Goal: Register for event/course

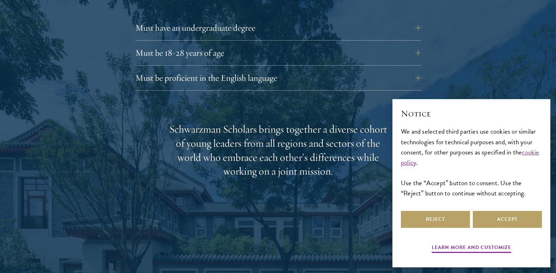
scroll to position [1035, 0]
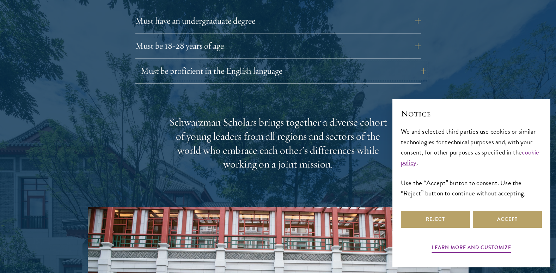
click at [422, 62] on button "Must be proficient in the English language" at bounding box center [283, 70] width 285 height 17
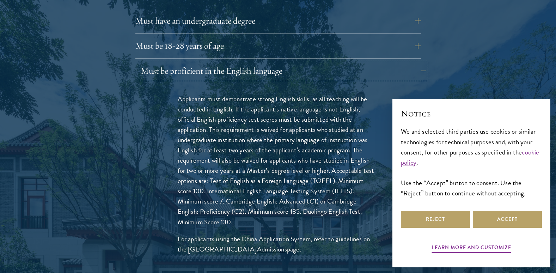
click at [423, 62] on button "Must be proficient in the English language" at bounding box center [283, 70] width 285 height 17
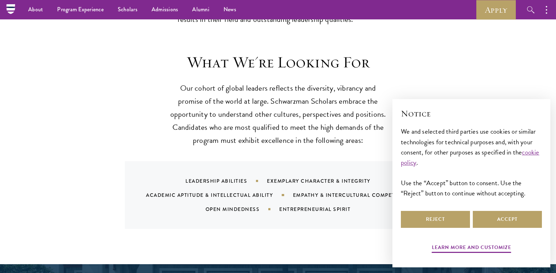
scroll to position [641, 0]
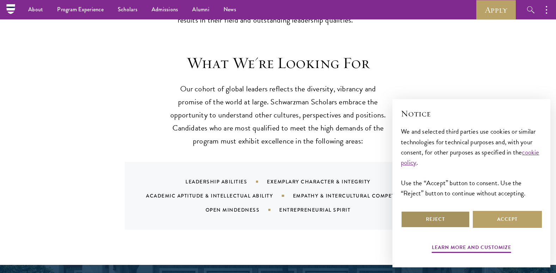
click at [427, 217] on button "Reject" at bounding box center [435, 219] width 69 height 17
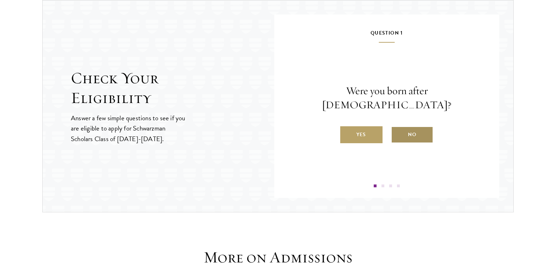
click at [410, 126] on label "No" at bounding box center [412, 134] width 42 height 17
click at [397, 127] on input "No" at bounding box center [394, 130] width 6 height 6
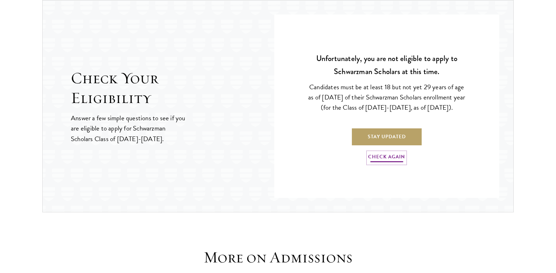
click at [379, 156] on link "Check Again" at bounding box center [386, 157] width 37 height 11
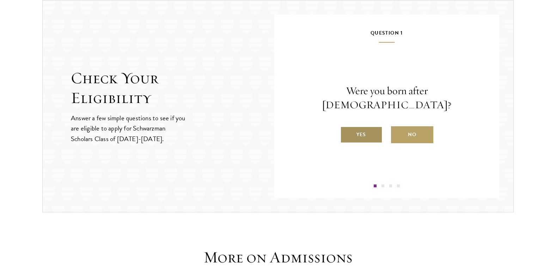
click at [357, 128] on label "Yes" at bounding box center [361, 134] width 42 height 17
click at [346, 128] on input "Yes" at bounding box center [343, 130] width 6 height 6
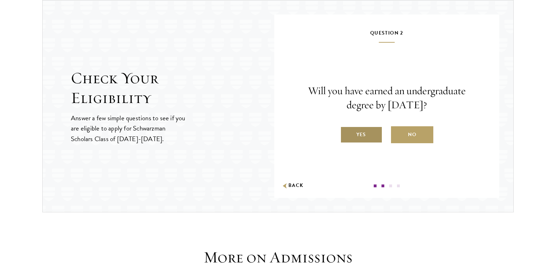
click at [360, 132] on label "Yes" at bounding box center [361, 134] width 42 height 17
click at [346, 132] on input "Yes" at bounding box center [343, 130] width 6 height 6
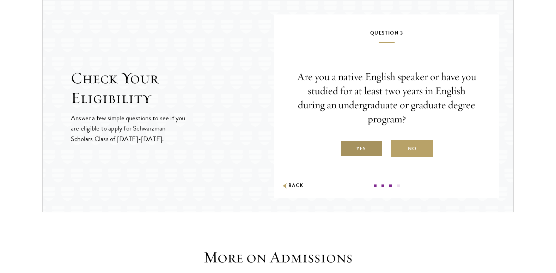
click at [359, 147] on label "Yes" at bounding box center [361, 148] width 42 height 17
click at [346, 147] on input "Yes" at bounding box center [343, 144] width 6 height 6
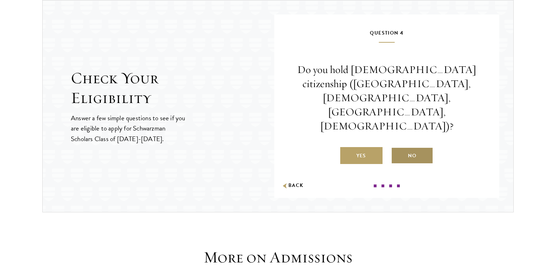
click at [413, 147] on label "No" at bounding box center [412, 155] width 42 height 17
click at [397, 148] on input "No" at bounding box center [394, 151] width 6 height 6
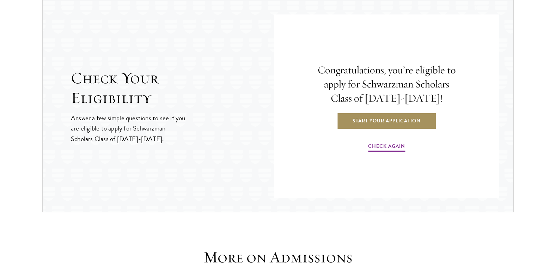
click at [395, 122] on link "Start Your Application" at bounding box center [386, 120] width 100 height 17
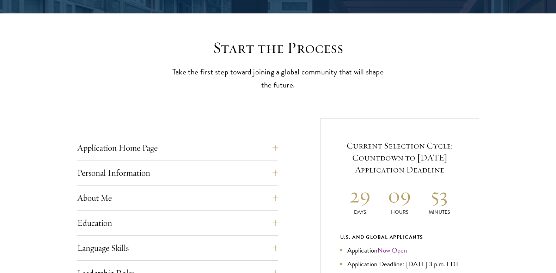
scroll to position [188, 0]
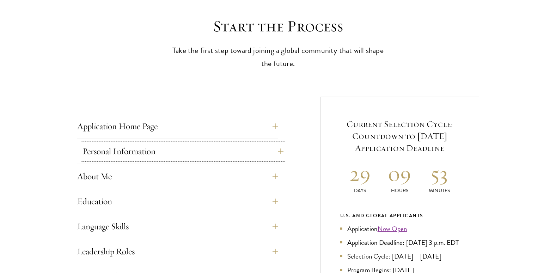
click at [276, 154] on button "Personal Information" at bounding box center [182, 151] width 201 height 17
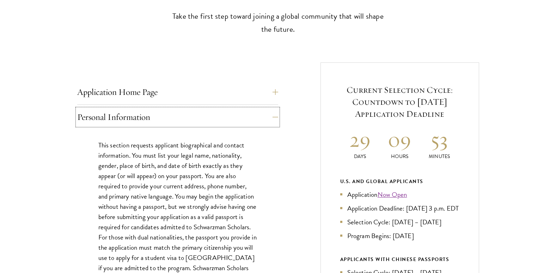
scroll to position [223, 0]
click at [273, 116] on button "Personal Information" at bounding box center [182, 116] width 201 height 17
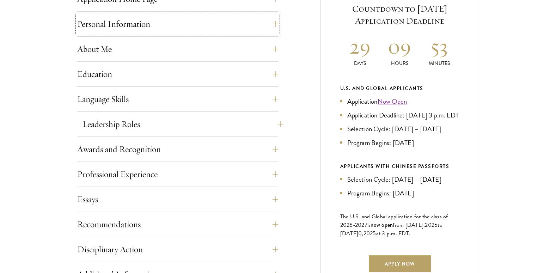
scroll to position [316, 0]
click at [274, 125] on button "Leadership Roles" at bounding box center [182, 123] width 201 height 17
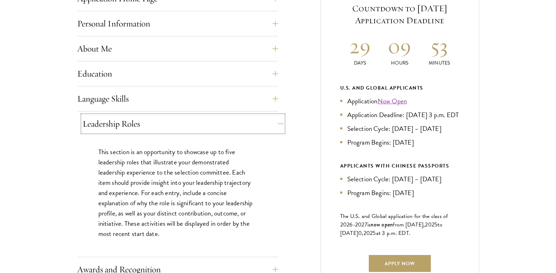
click at [280, 123] on button "Leadership Roles" at bounding box center [182, 123] width 201 height 17
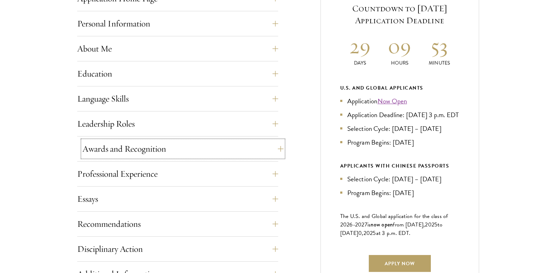
click at [277, 148] on button "Awards and Recognition" at bounding box center [182, 148] width 201 height 17
